Goal: Check status: Check status

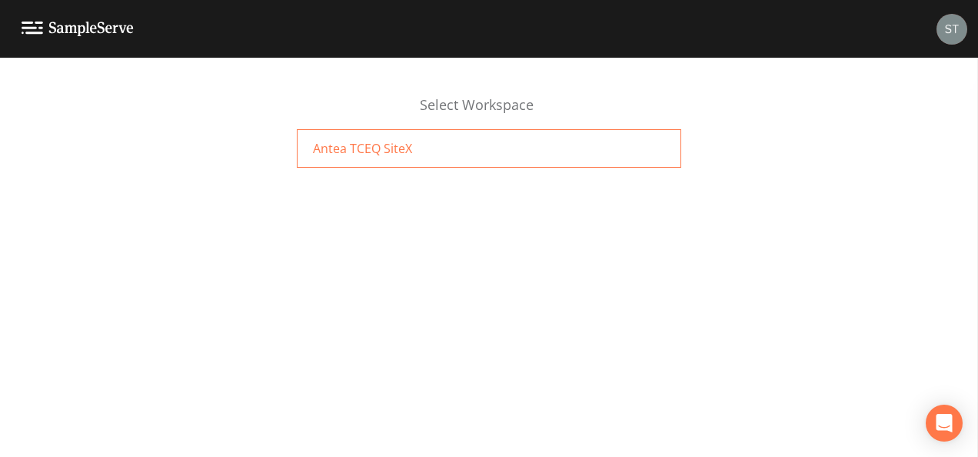
click at [538, 161] on div "Antea TCEQ SiteX" at bounding box center [489, 148] width 384 height 38
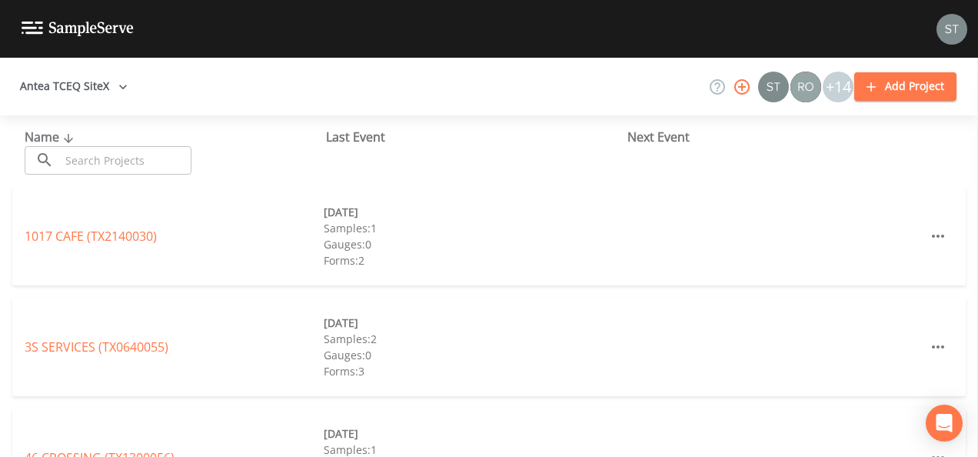
click at [122, 163] on input "text" at bounding box center [125, 160] width 131 height 28
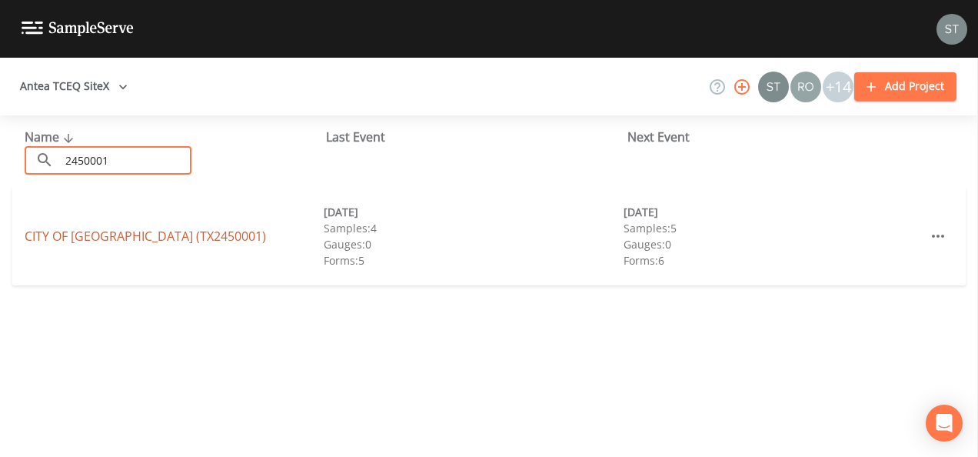
type input "2450001"
click at [115, 234] on link "CITY OF RAYMONDVILLE (TX2450001)" at bounding box center [145, 236] width 241 height 17
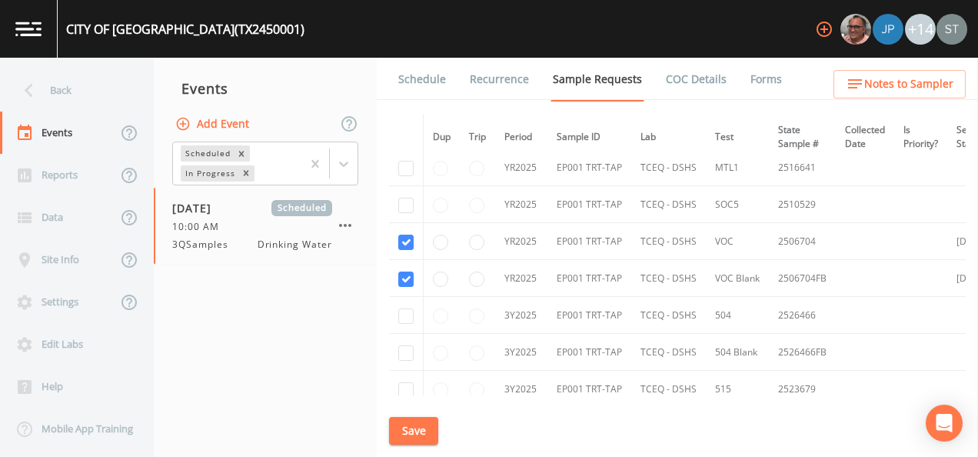
scroll to position [1714, 0]
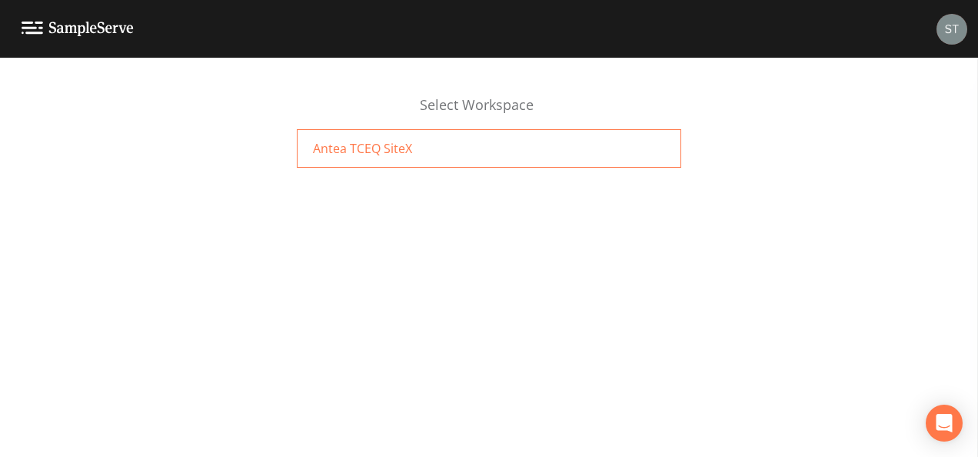
click at [418, 154] on div "Antea TCEQ SiteX" at bounding box center [489, 148] width 384 height 38
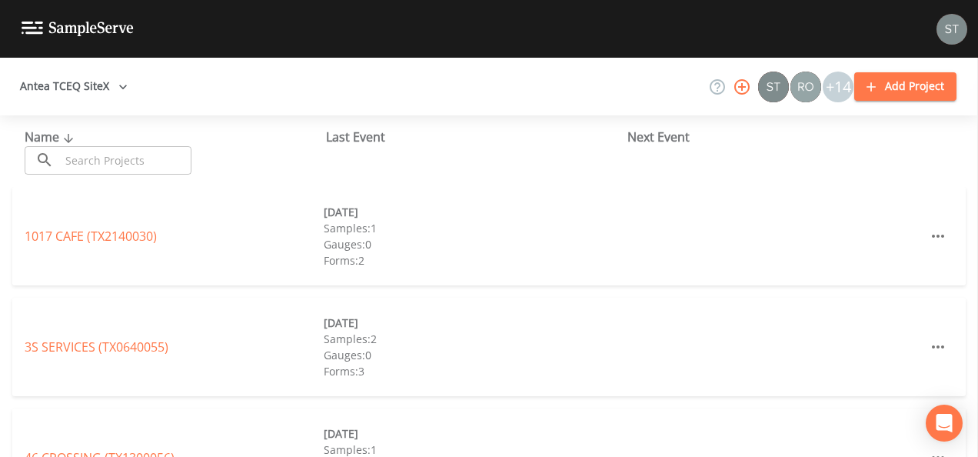
click at [95, 161] on input "text" at bounding box center [125, 160] width 131 height 28
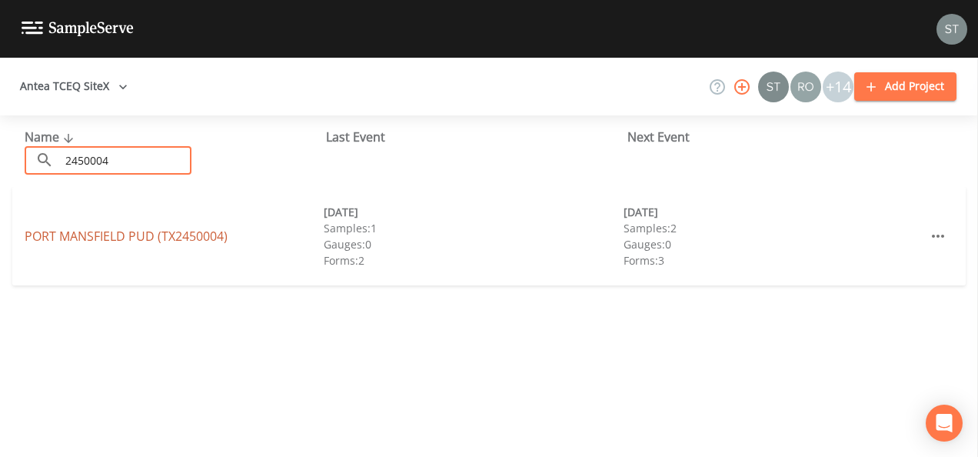
type input "2450004"
click at [52, 234] on link "[GEOGRAPHIC_DATA] (TX2450004)" at bounding box center [126, 236] width 203 height 17
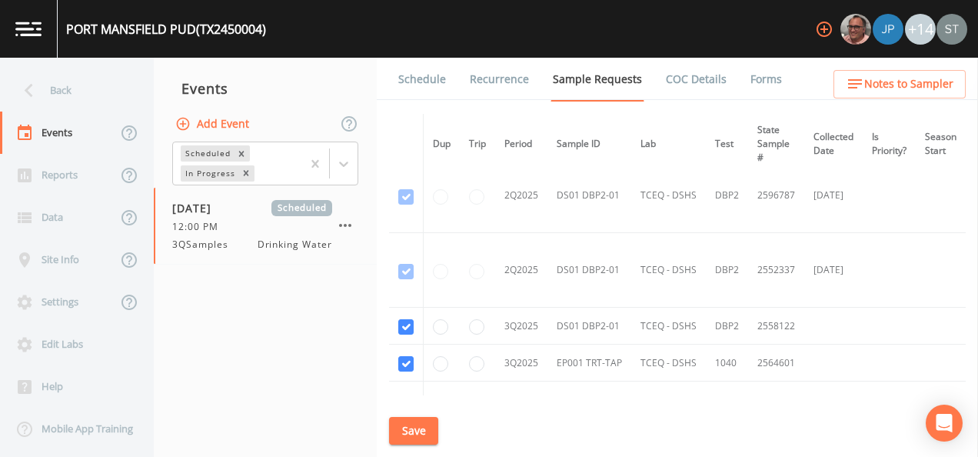
scroll to position [615, 0]
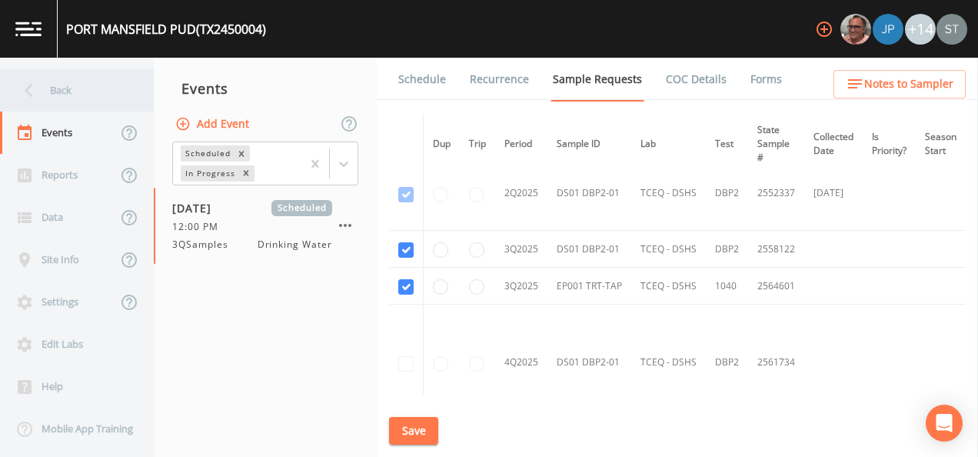
click at [40, 93] on icon at bounding box center [28, 90] width 27 height 27
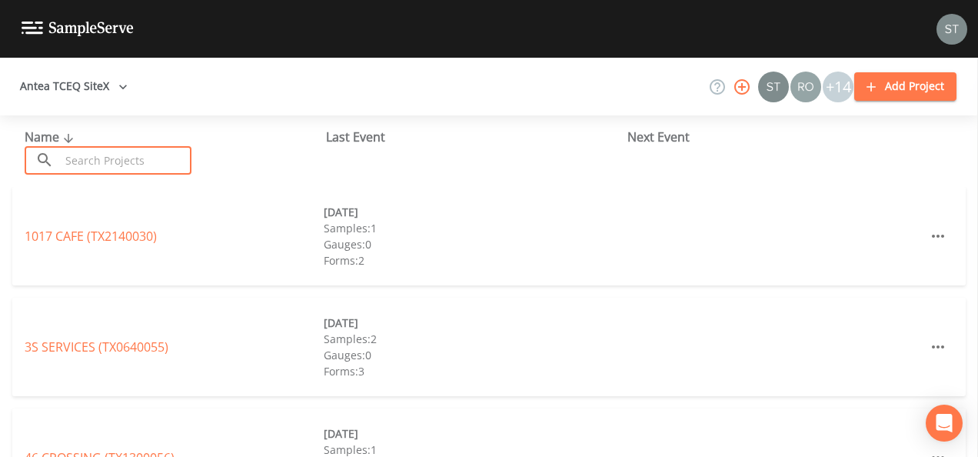
click at [83, 155] on input "text" at bounding box center [125, 160] width 131 height 28
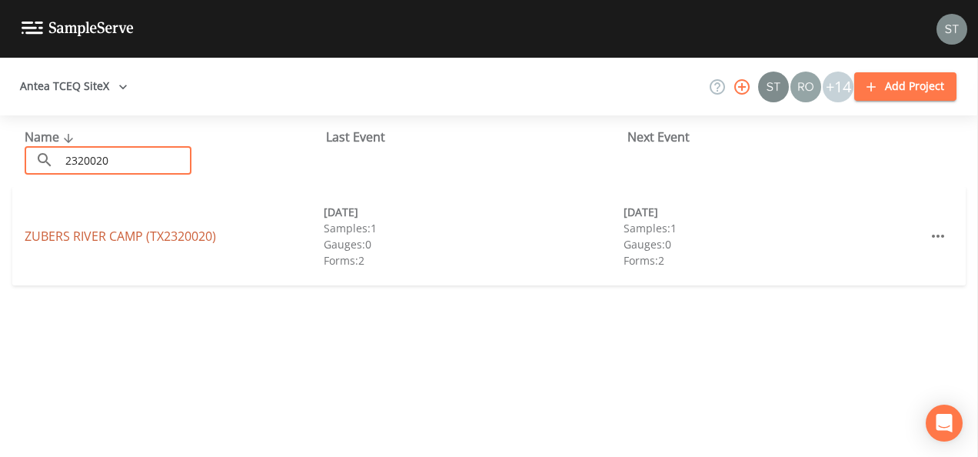
type input "2320020"
click at [83, 231] on link "[GEOGRAPHIC_DATA] (TX2320020)" at bounding box center [120, 236] width 191 height 17
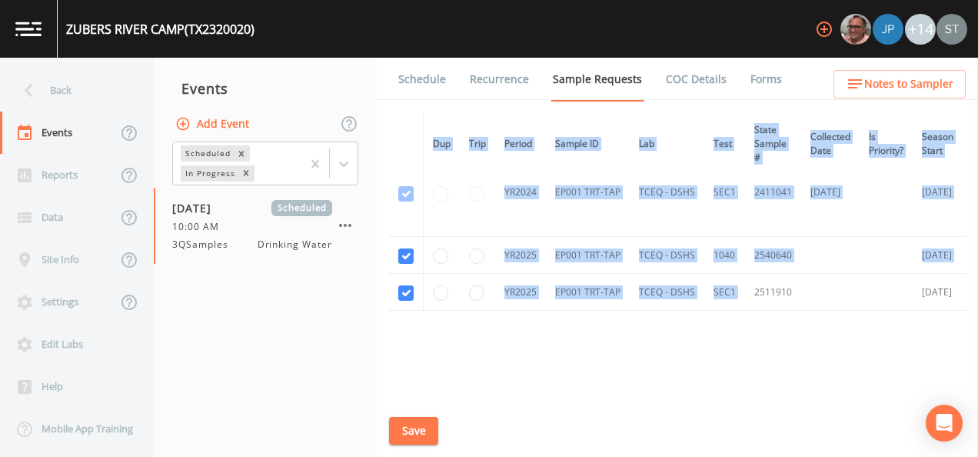
scroll to position [120, 0]
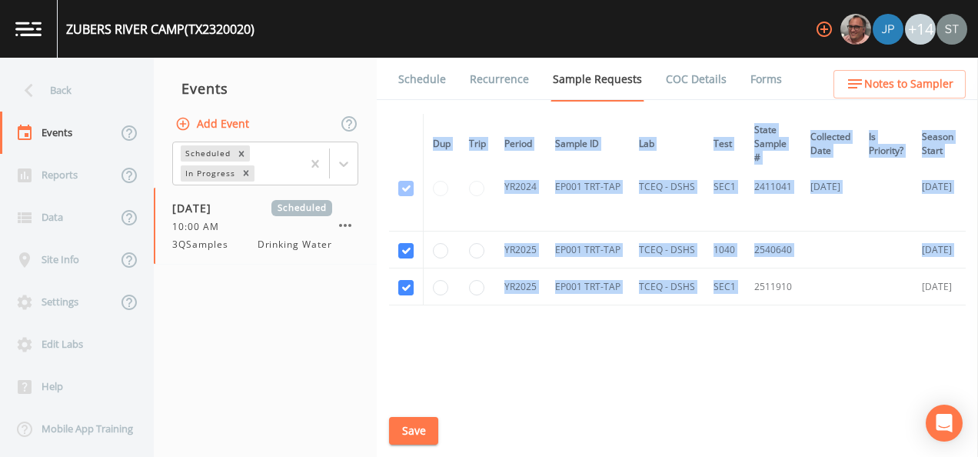
drag, startPoint x: 760, startPoint y: 392, endPoint x: 939, endPoint y: 371, distance: 180.3
click at [939, 371] on div "Dup Trip Period Sample ID Lab Test State Sample # Collected Date Is Priority? S…" at bounding box center [677, 254] width 577 height 281
drag, startPoint x: 939, startPoint y: 371, endPoint x: 815, endPoint y: 366, distance: 124.7
click at [815, 366] on div "Dup Trip Period Sample ID Lab Test State Sample # Collected Date Is Priority? S…" at bounding box center [677, 254] width 577 height 281
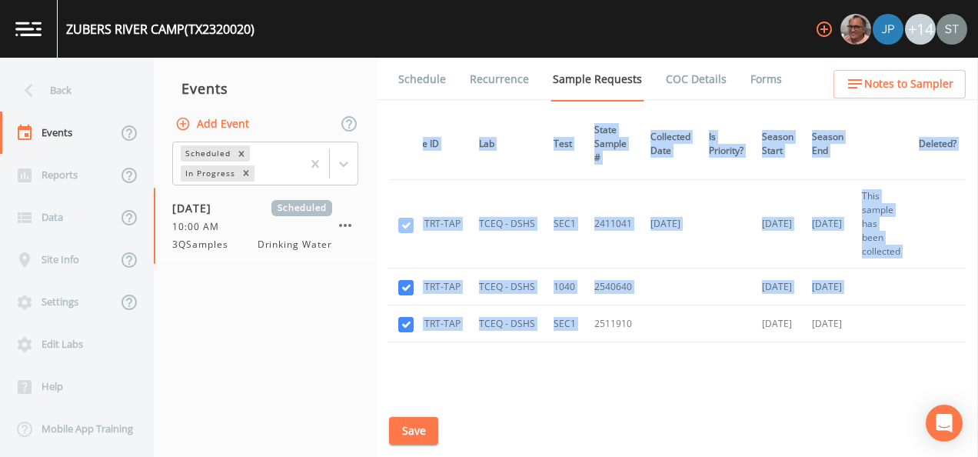
scroll to position [155, 185]
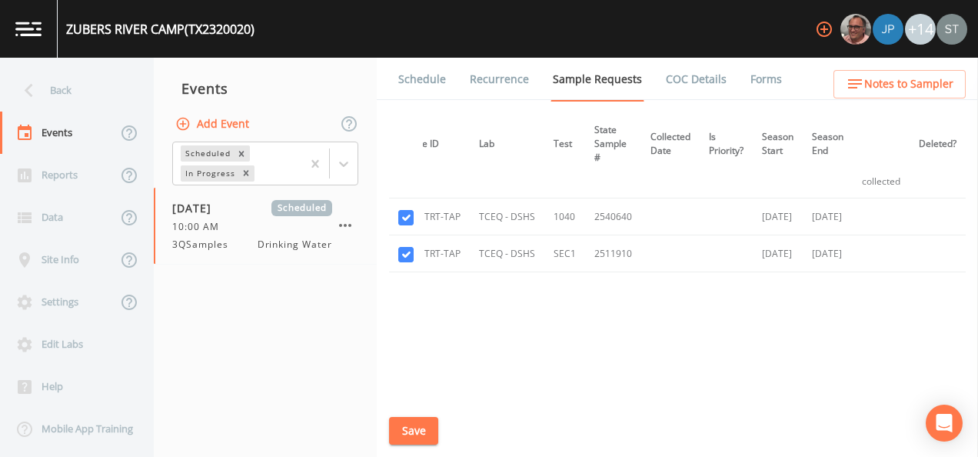
click at [406, 291] on div "Dup Trip Period Sample ID Lab Test State Sample # Collected Date Is Priority? S…" at bounding box center [677, 254] width 577 height 281
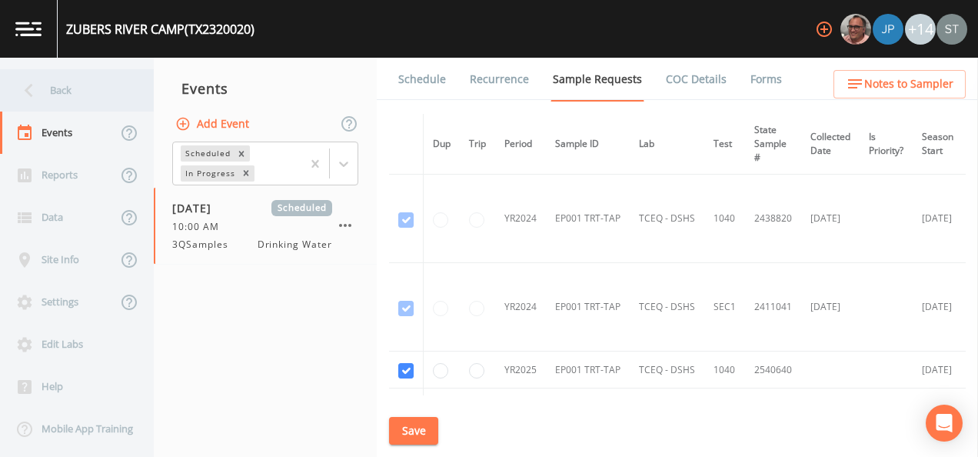
click at [54, 97] on div "Back" at bounding box center [69, 90] width 138 height 42
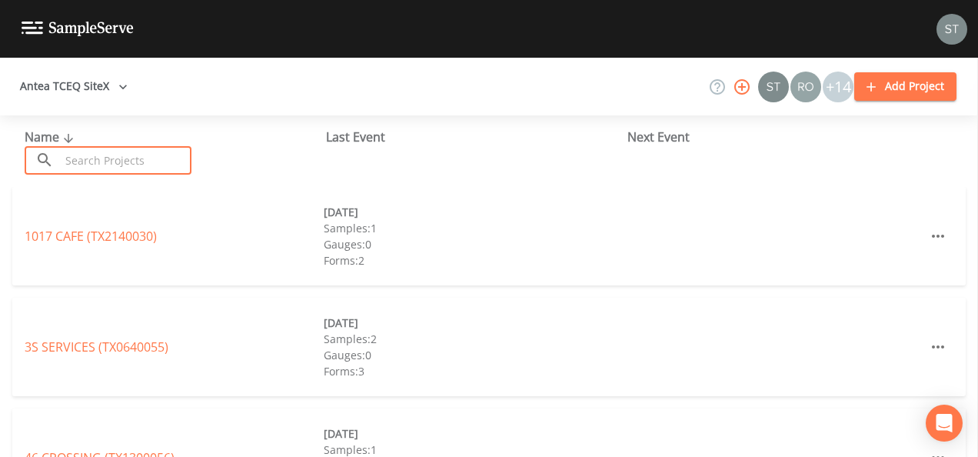
click at [85, 154] on input "text" at bounding box center [125, 160] width 131 height 28
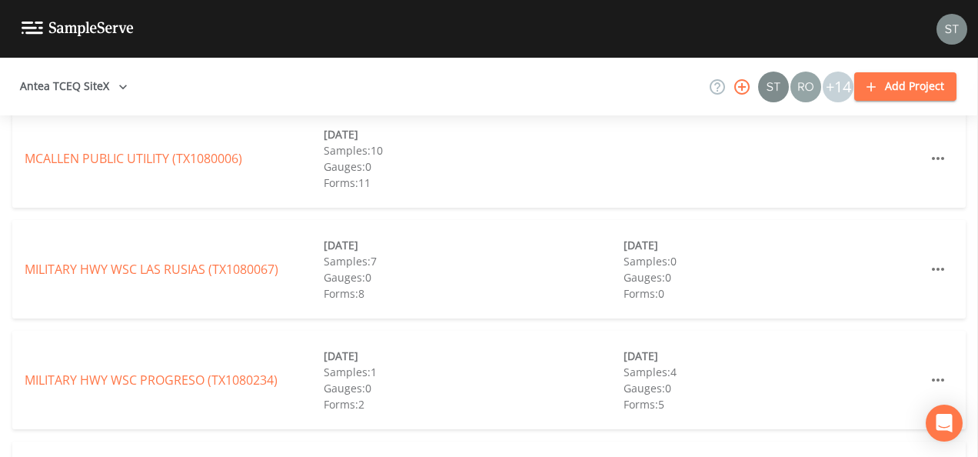
scroll to position [2383, 0]
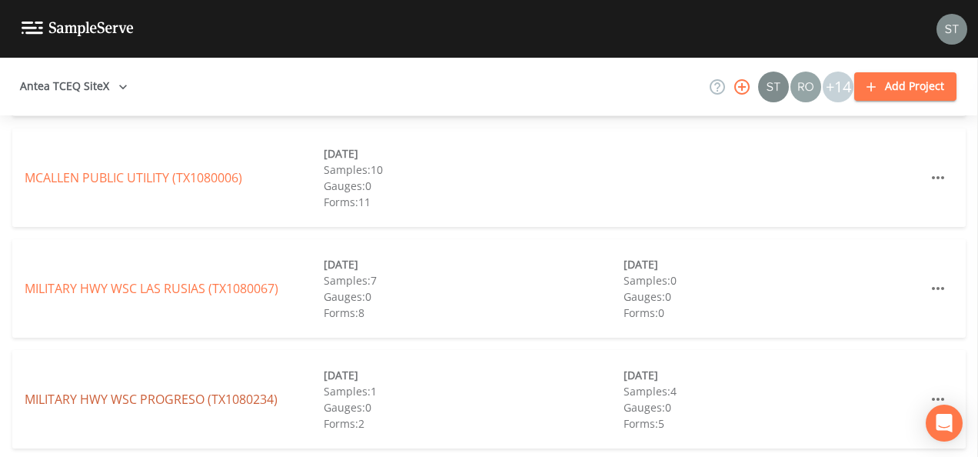
type input "108"
click at [149, 401] on link "MILITARY HWY WSC PROGRESO (TX1080234)" at bounding box center [151, 399] width 253 height 17
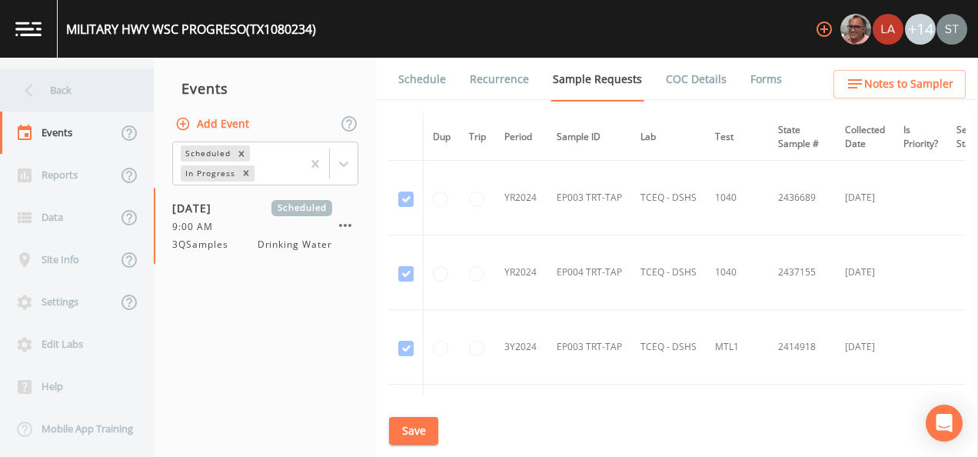
click at [25, 95] on icon at bounding box center [28, 90] width 27 height 27
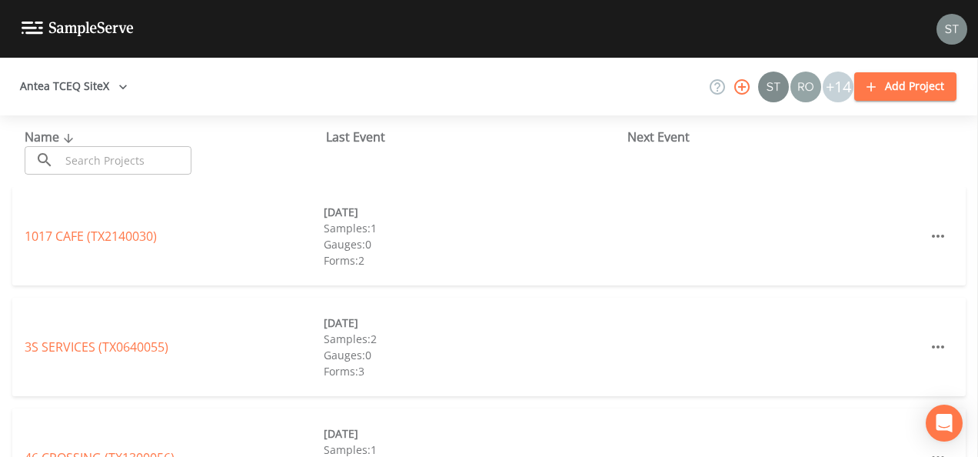
click at [146, 156] on input "text" at bounding box center [125, 160] width 131 height 28
type input "108"
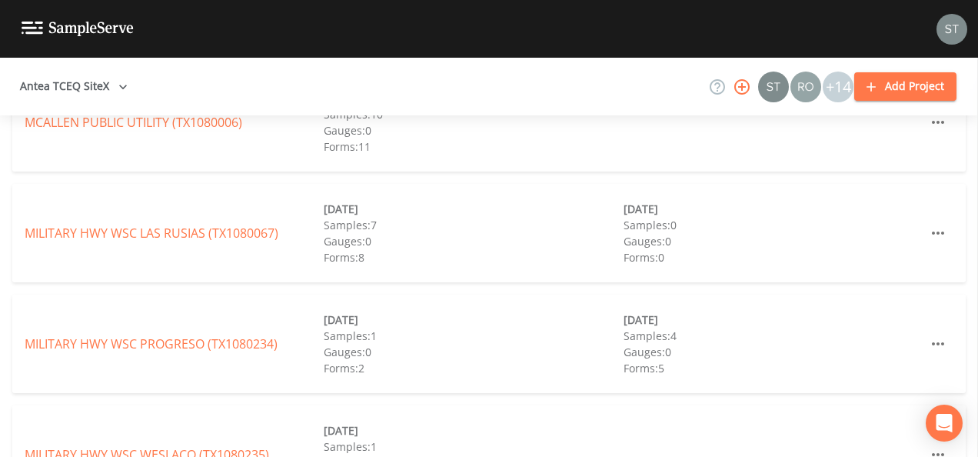
scroll to position [2460, 0]
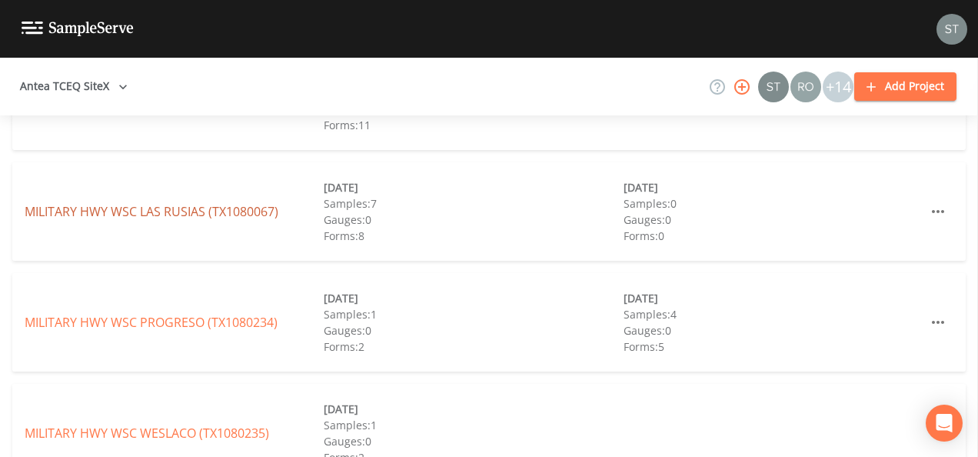
click at [150, 214] on link "MILITARY HWY WSC LAS RUSIAS (TX1080067)" at bounding box center [152, 211] width 254 height 17
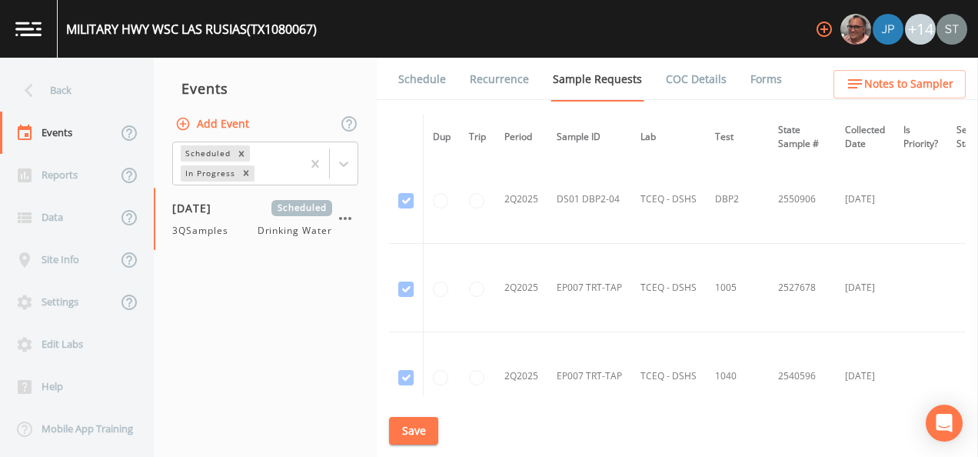
scroll to position [6457, 0]
click at [55, 81] on div "Back" at bounding box center [69, 90] width 138 height 42
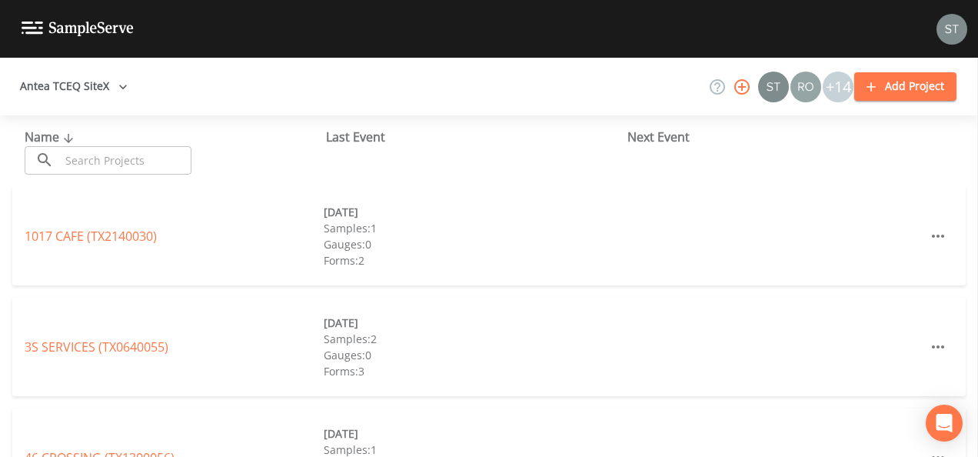
click at [129, 161] on input "text" at bounding box center [125, 160] width 131 height 28
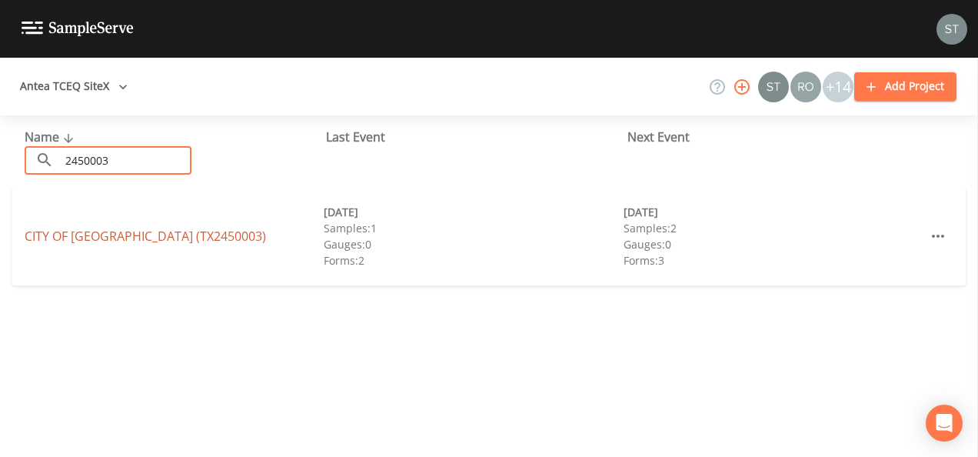
type input "2450003"
click at [71, 235] on link "CITY OF [GEOGRAPHIC_DATA] (TX2450003)" at bounding box center [145, 236] width 241 height 17
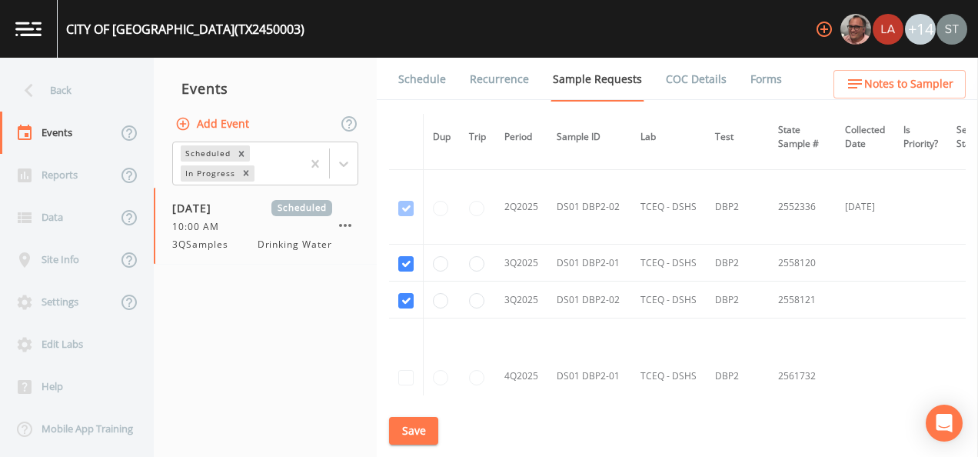
scroll to position [1667, 0]
